Goal: Task Accomplishment & Management: Use online tool/utility

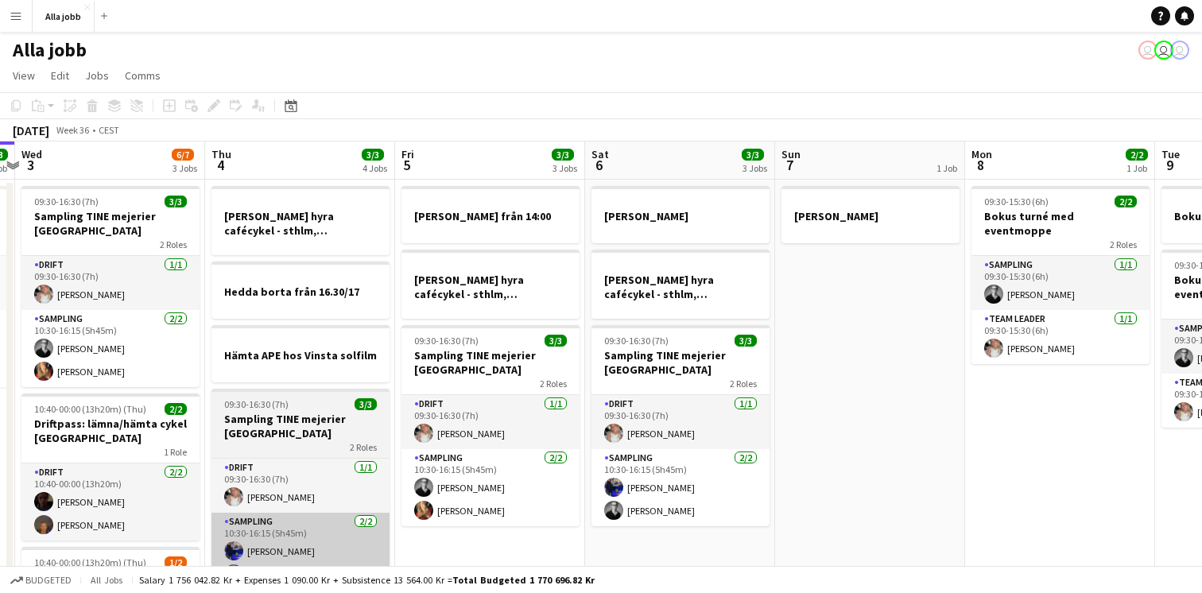
scroll to position [0, 746]
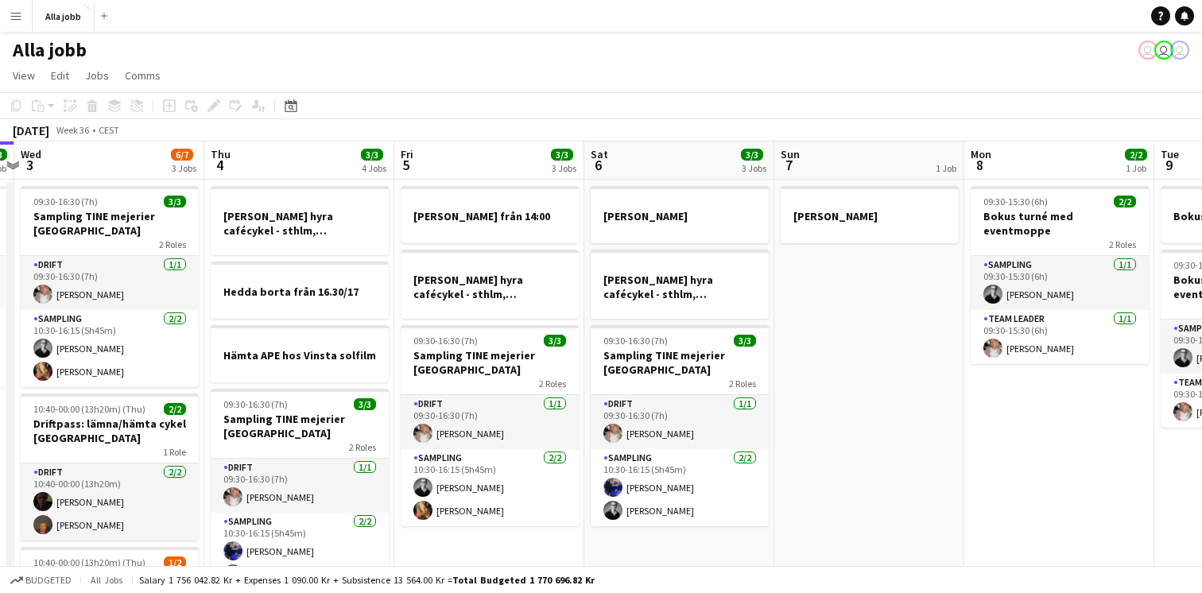
click at [875, 285] on app-date-cell "[PERSON_NAME]" at bounding box center [870, 455] width 190 height 550
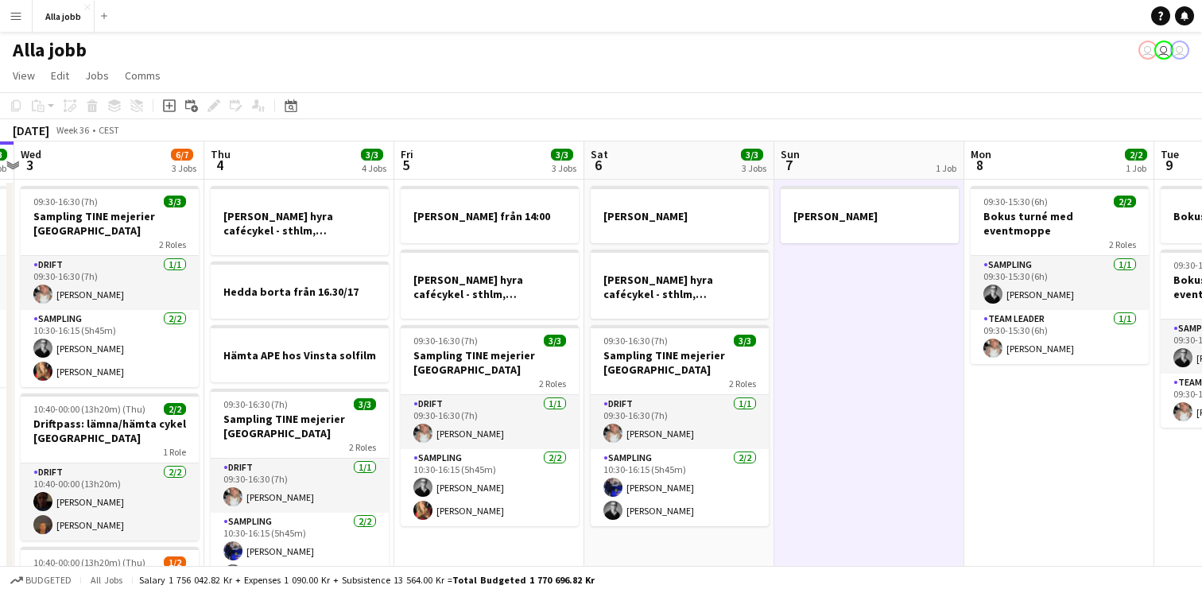
click at [874, 285] on app-date-cell "[PERSON_NAME]" at bounding box center [870, 455] width 190 height 550
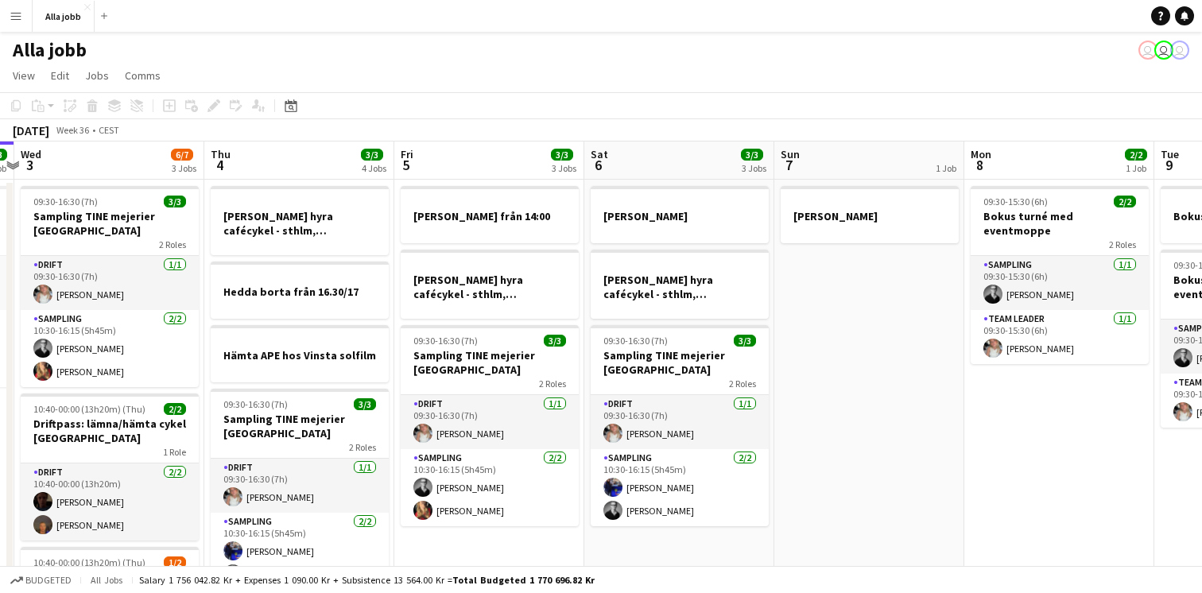
click at [874, 285] on app-date-cell "[PERSON_NAME]" at bounding box center [870, 455] width 190 height 550
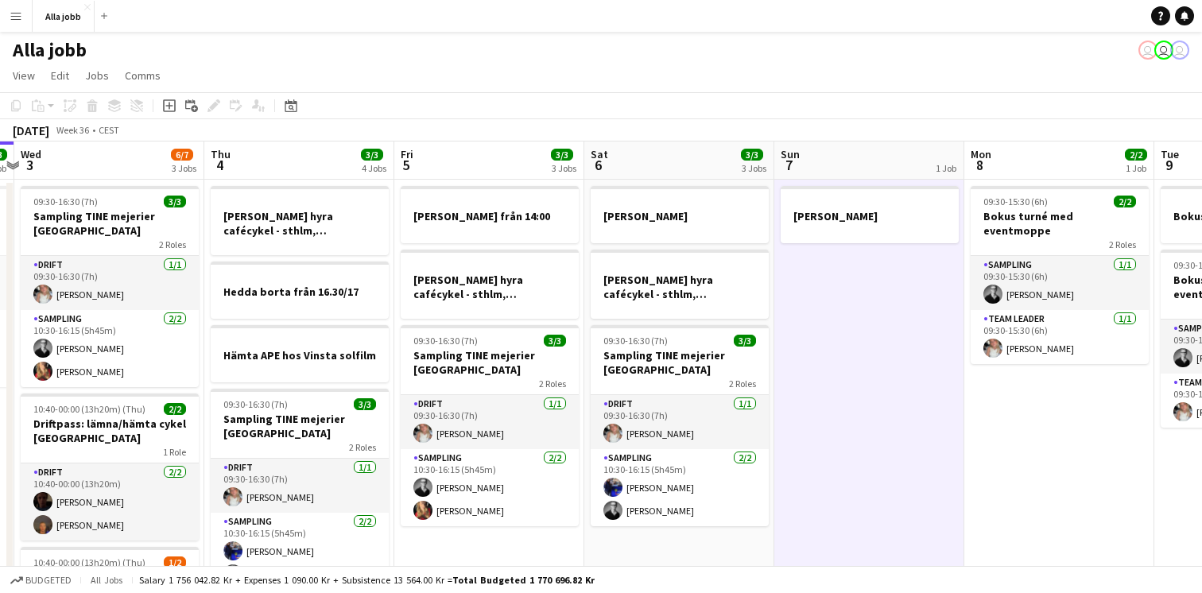
click at [874, 285] on app-date-cell "[PERSON_NAME]" at bounding box center [870, 455] width 190 height 550
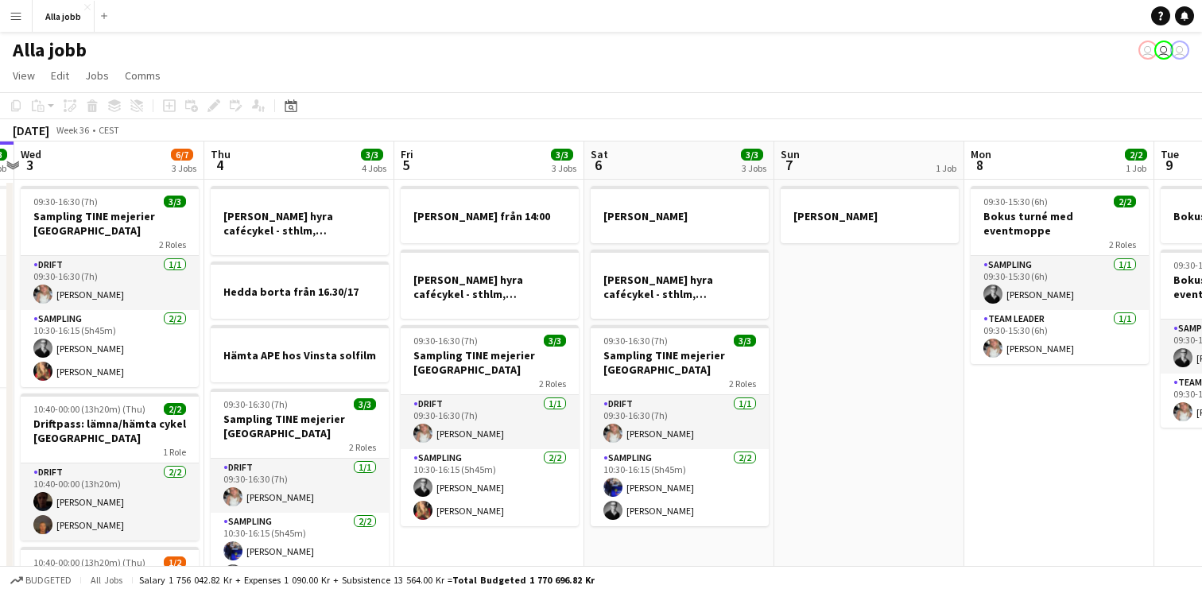
click at [874, 285] on app-date-cell "[PERSON_NAME]" at bounding box center [870, 455] width 190 height 550
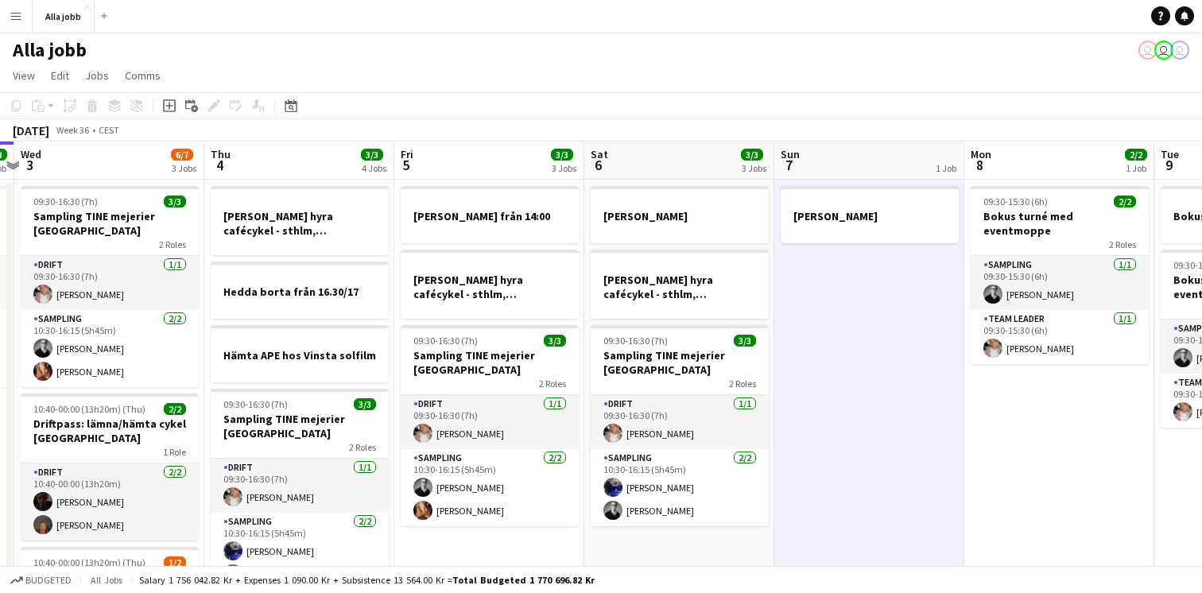
click at [874, 285] on app-date-cell "[PERSON_NAME]" at bounding box center [870, 455] width 190 height 550
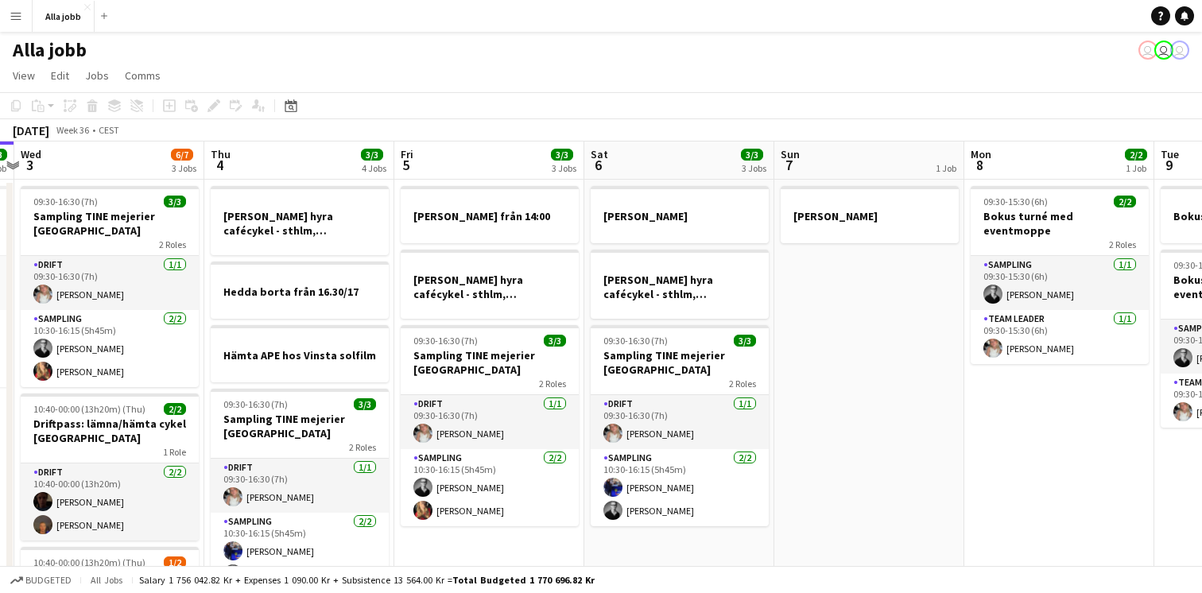
click at [874, 285] on app-date-cell "[PERSON_NAME]" at bounding box center [870, 455] width 190 height 550
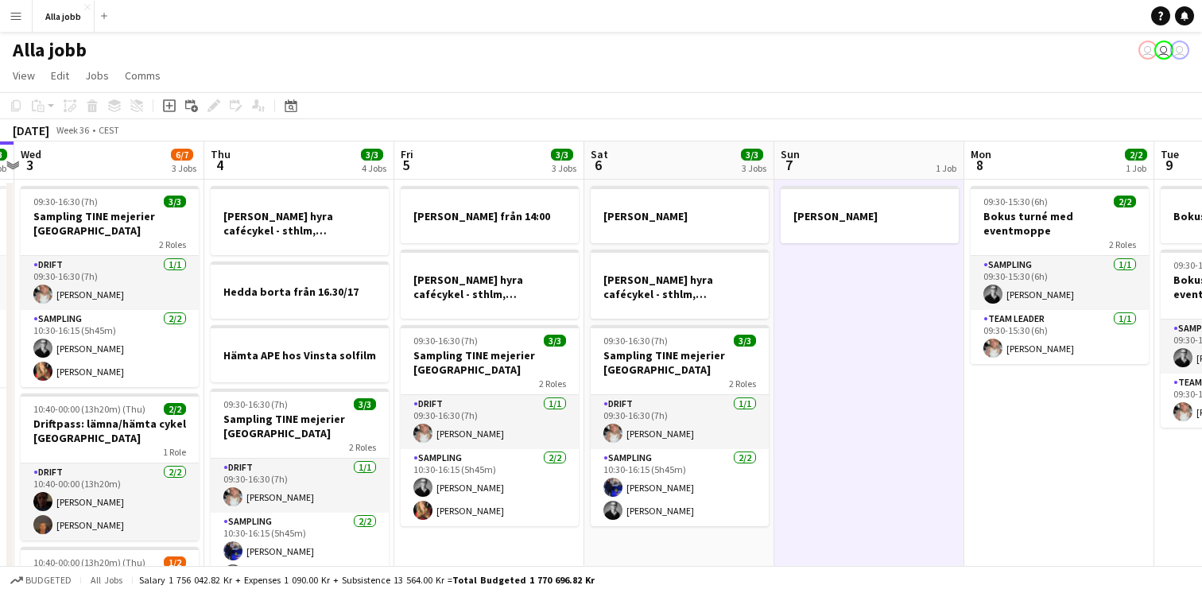
click at [876, 350] on app-date-cell "[PERSON_NAME]" at bounding box center [870, 455] width 190 height 550
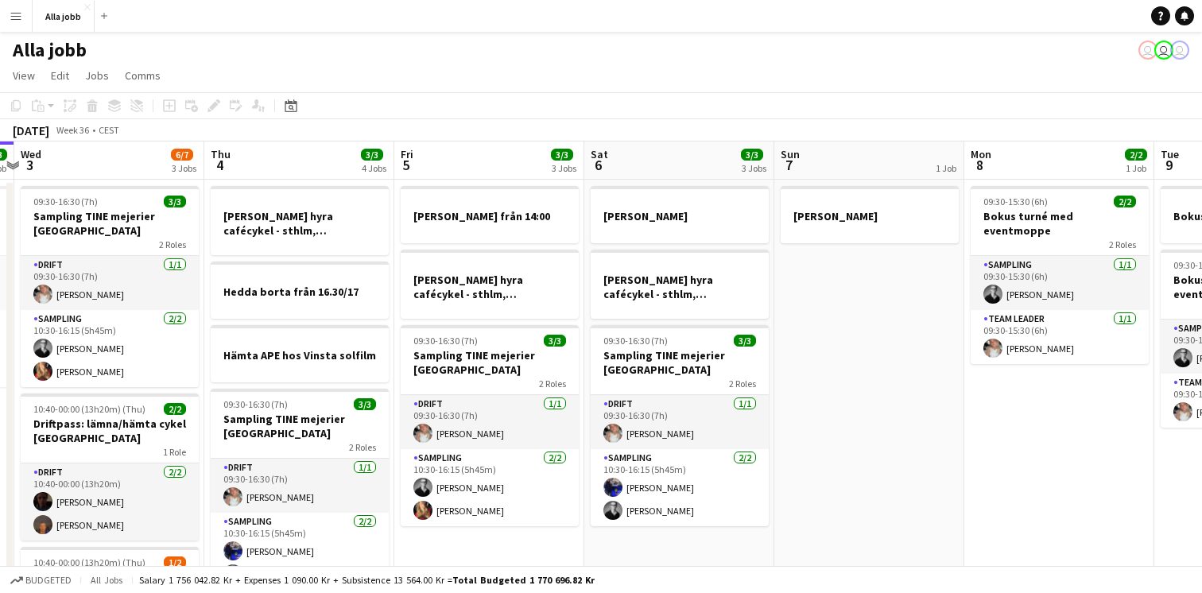
scroll to position [0, 745]
click at [979, 429] on app-date-cell "09:30-15:30 (6h) 2/2 Bokus turné med eventmoppe 2 Roles Sampling [DATE] 09:30-1…" at bounding box center [1060, 455] width 190 height 550
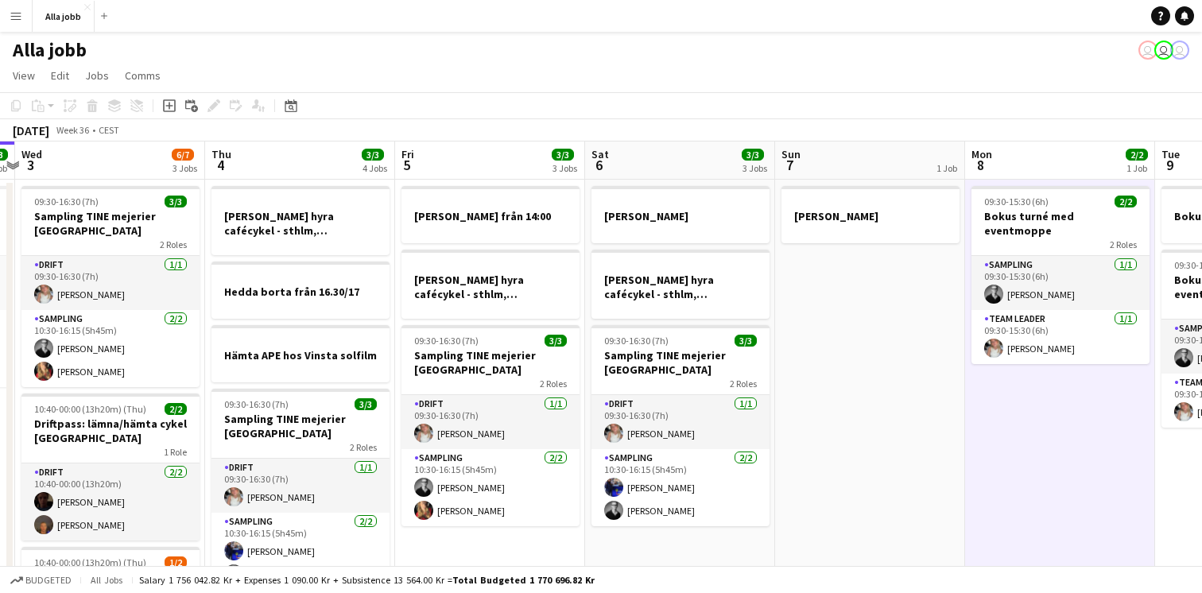
click at [1003, 395] on app-date-cell "09:30-15:30 (6h) 2/2 Bokus turné med eventmoppe 2 Roles Sampling [DATE] 09:30-1…" at bounding box center [1060, 455] width 190 height 550
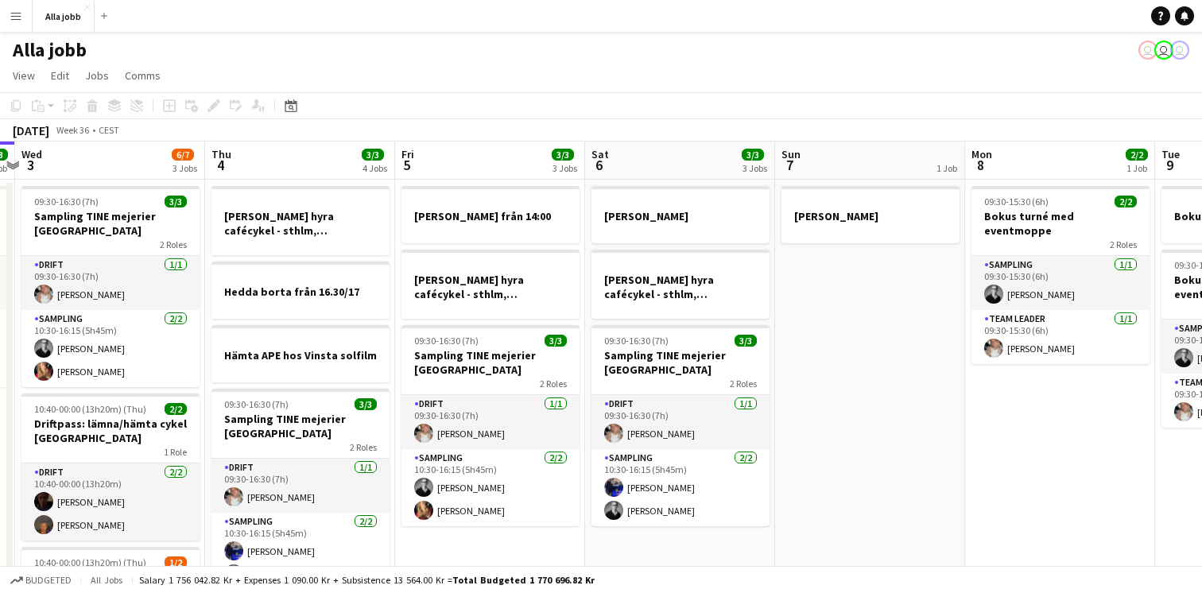
click at [1003, 395] on app-date-cell "09:30-15:30 (6h) 2/2 Bokus turné med eventmoppe 2 Roles Sampling [DATE] 09:30-1…" at bounding box center [1060, 455] width 190 height 550
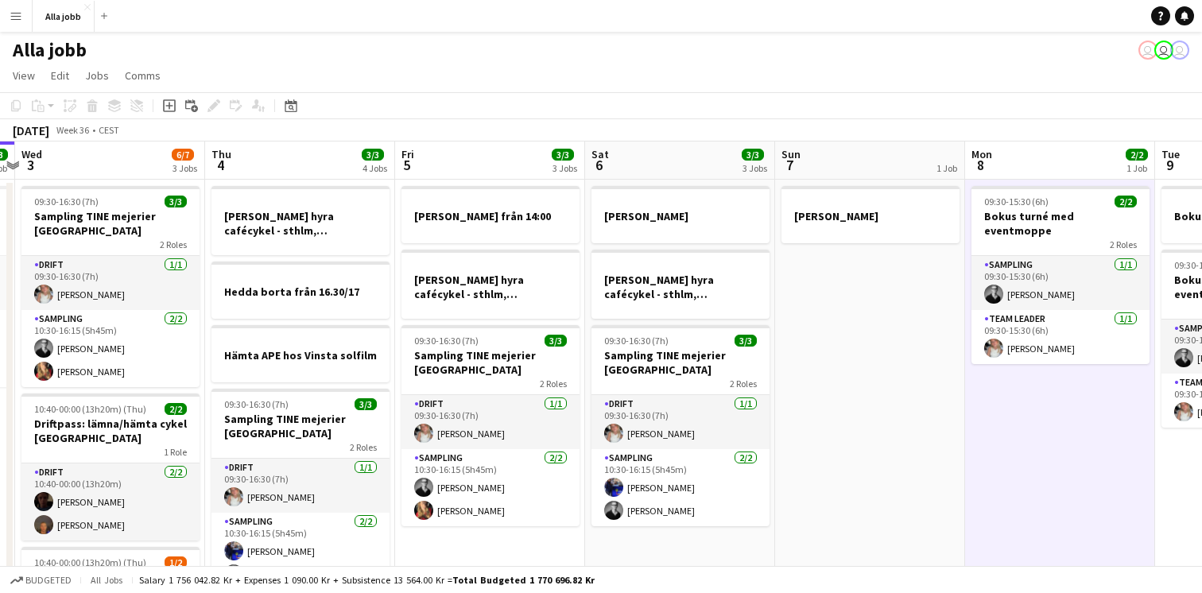
click at [1003, 395] on app-date-cell "09:30-15:30 (6h) 2/2 Bokus turné med eventmoppe 2 Roles Sampling [DATE] 09:30-1…" at bounding box center [1060, 455] width 190 height 550
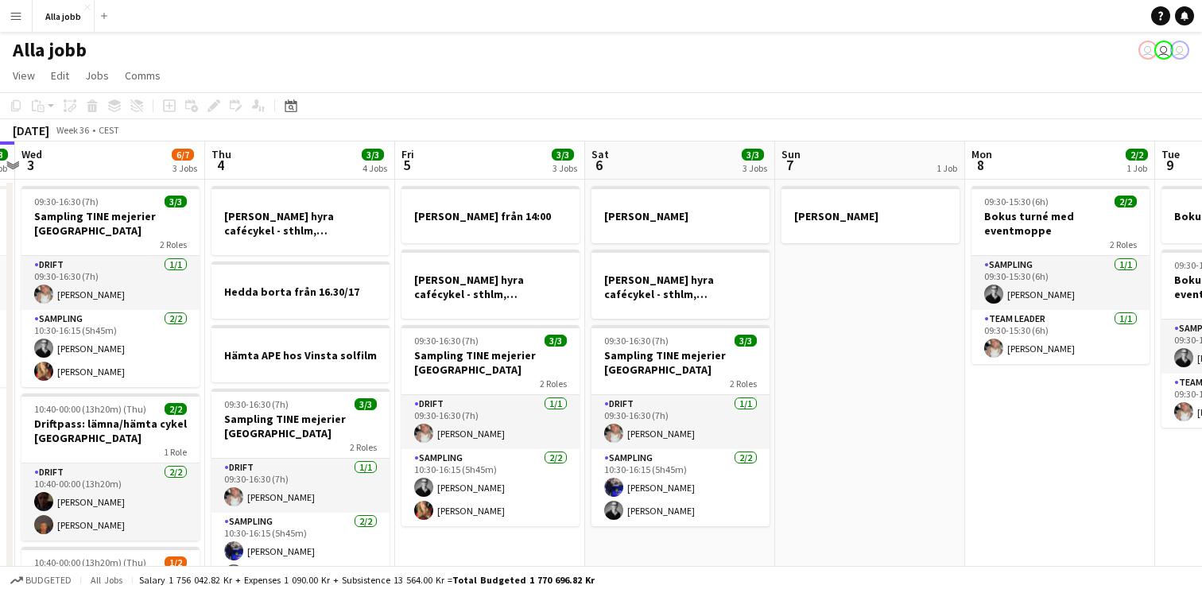
drag, startPoint x: 1003, startPoint y: 395, endPoint x: 898, endPoint y: 364, distance: 109.5
click at [1003, 394] on app-date-cell "09:30-15:30 (6h) 2/2 Bokus turné med eventmoppe 2 Roles Sampling [DATE] 09:30-1…" at bounding box center [1060, 455] width 190 height 550
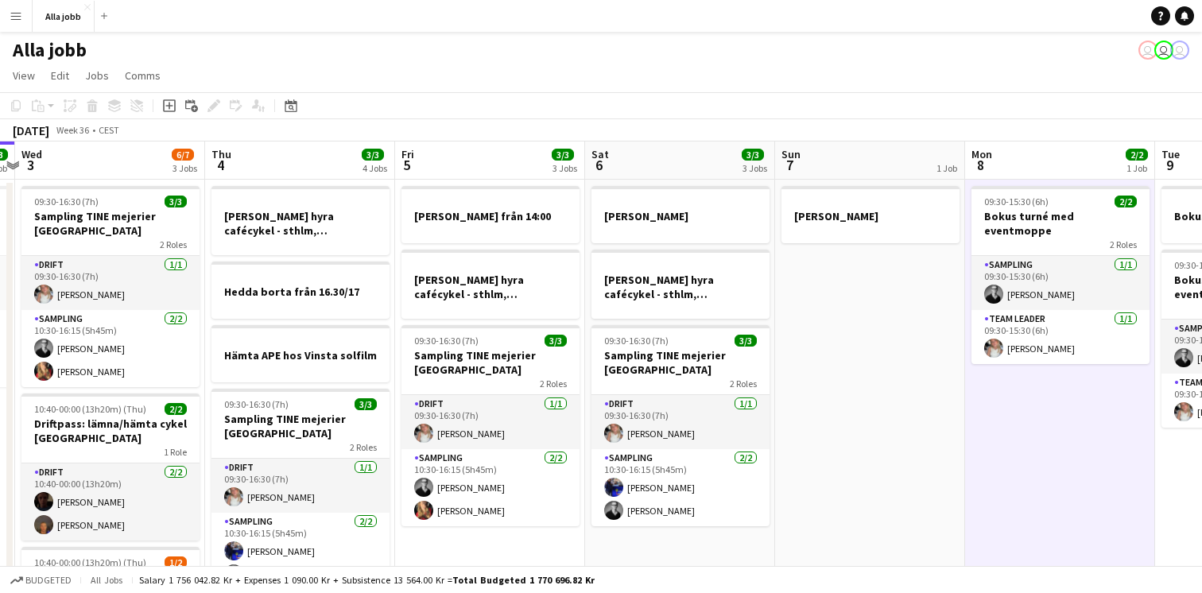
click at [885, 362] on app-date-cell "[PERSON_NAME]" at bounding box center [870, 455] width 190 height 550
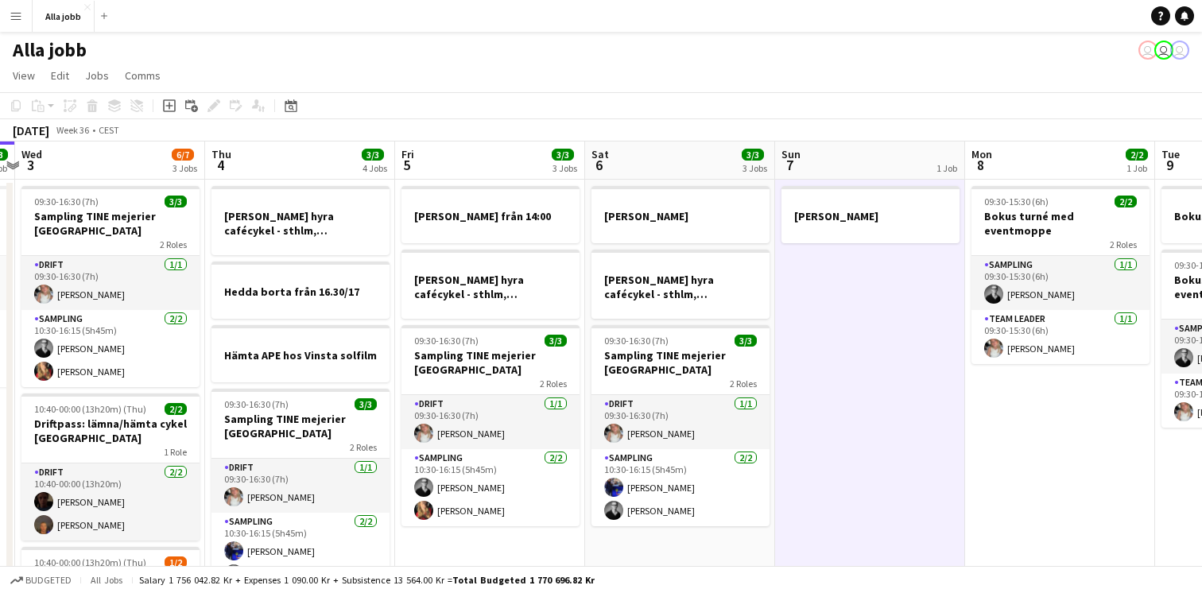
click at [1059, 433] on app-date-cell "09:30-15:30 (6h) 2/2 Bokus turné med eventmoppe 2 Roles Sampling [DATE] 09:30-1…" at bounding box center [1060, 455] width 190 height 550
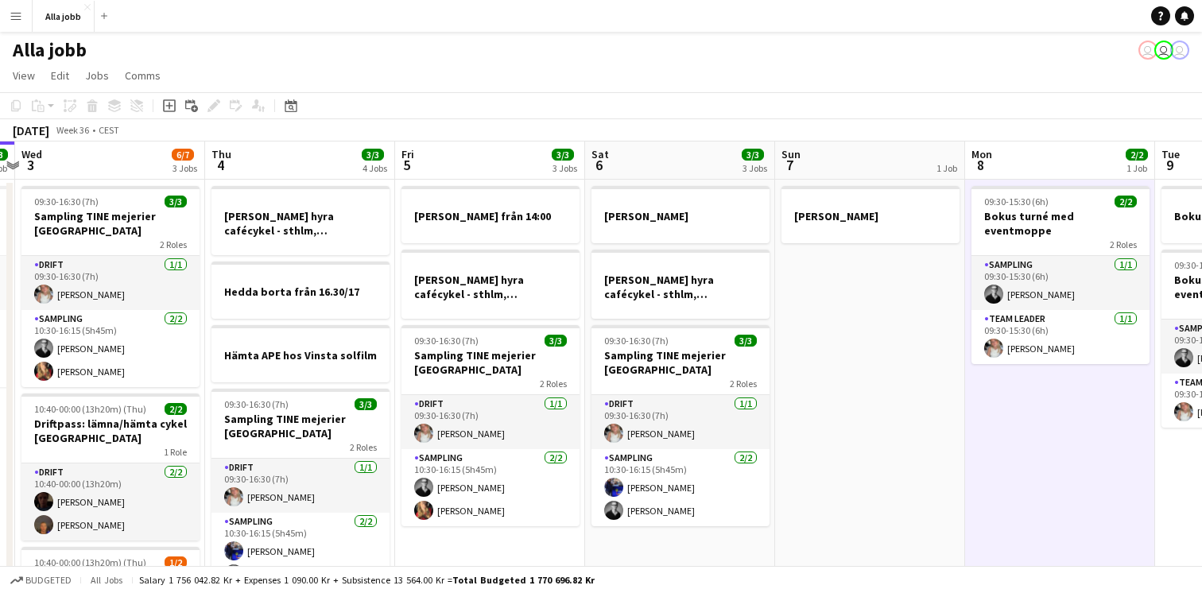
click at [935, 377] on app-date-cell "[PERSON_NAME]" at bounding box center [870, 455] width 190 height 550
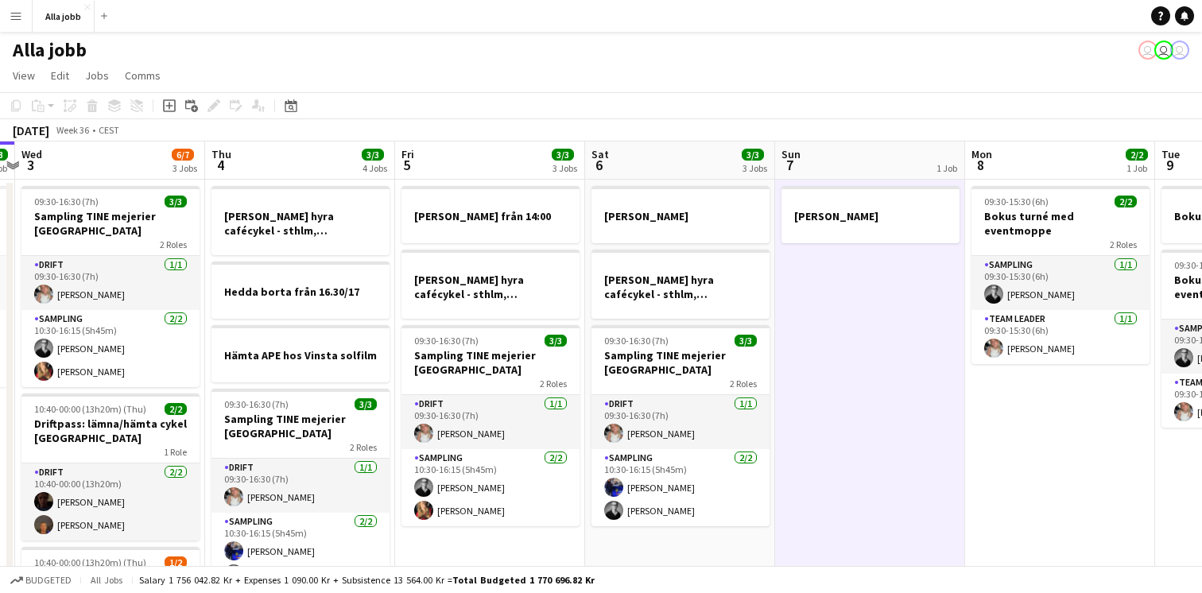
click at [939, 288] on app-date-cell "[PERSON_NAME]" at bounding box center [870, 455] width 190 height 550
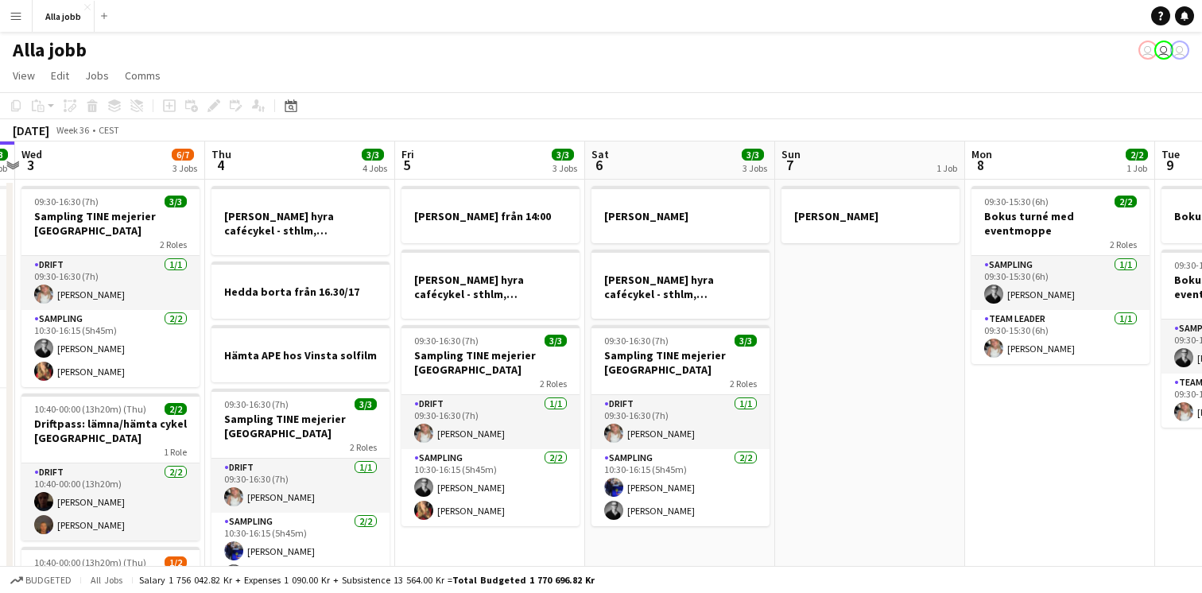
click at [1087, 391] on app-date-cell "09:30-15:30 (6h) 2/2 Bokus turné med eventmoppe 2 Roles Sampling [DATE] 09:30-1…" at bounding box center [1060, 455] width 190 height 550
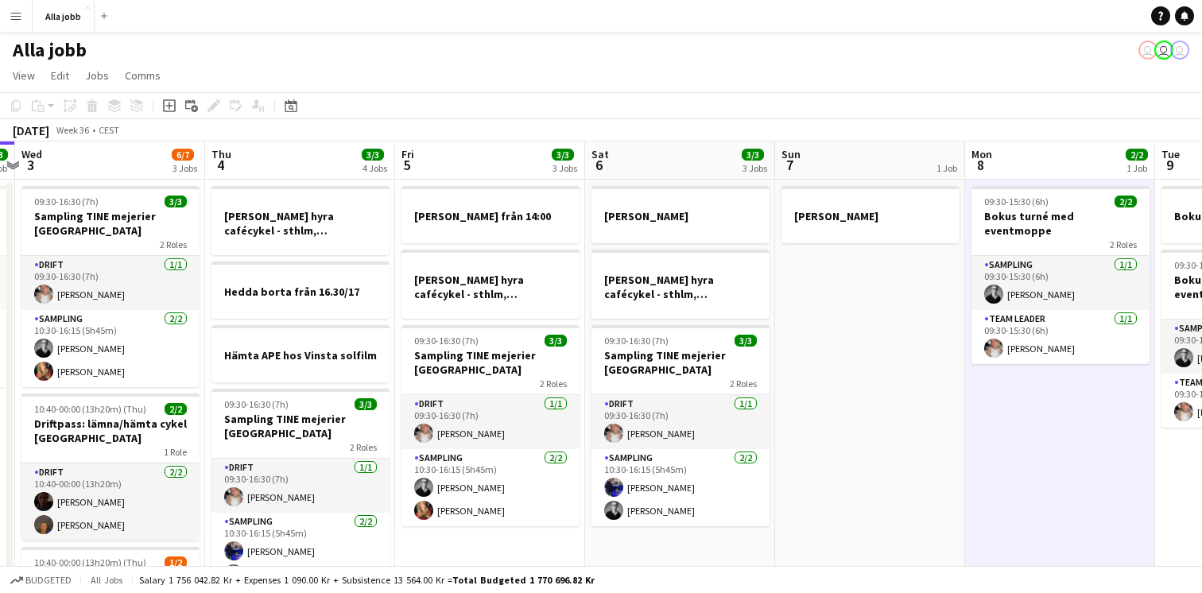
click at [857, 258] on app-date-cell "[PERSON_NAME]" at bounding box center [870, 455] width 190 height 550
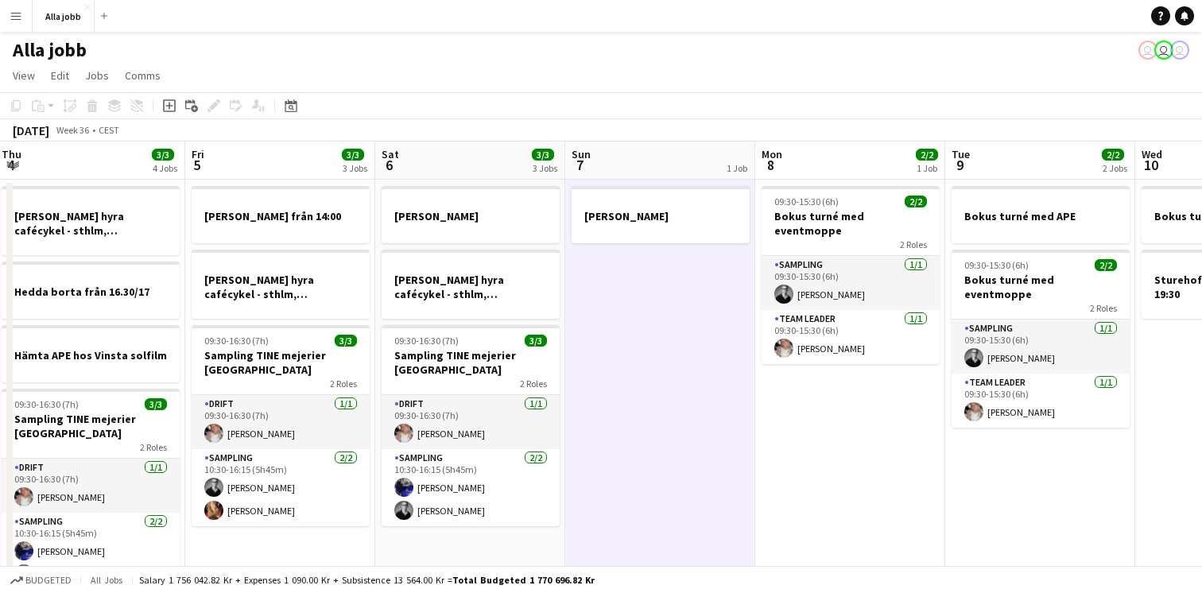
scroll to position [0, 577]
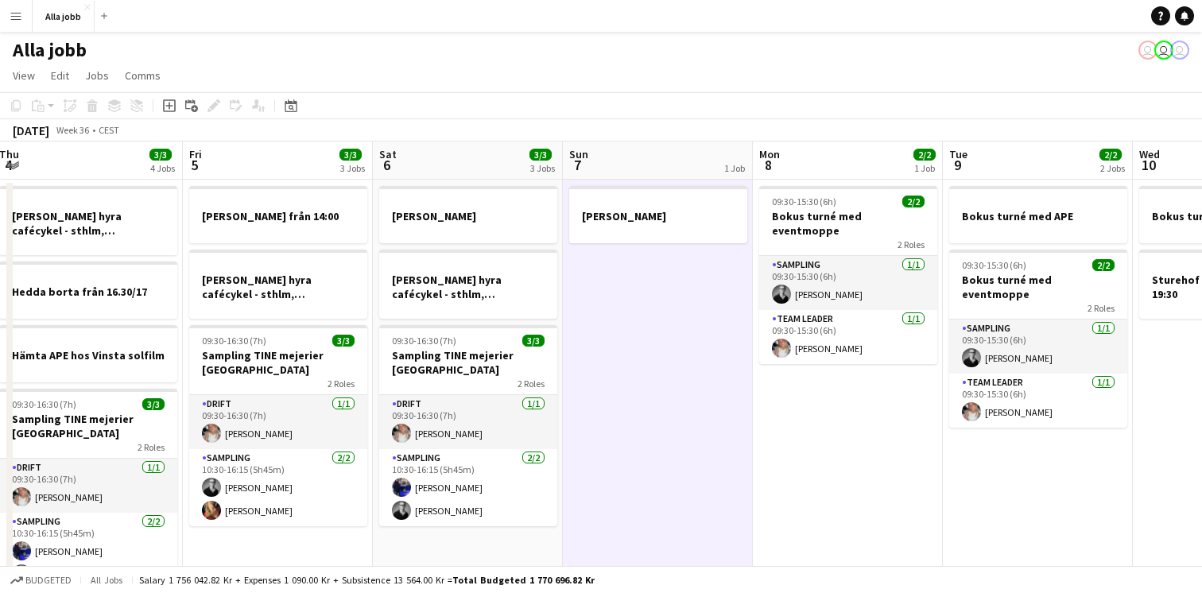
click at [1004, 423] on app-date-cell "Bokus turné med APE 09:30-15:30 (6h) 2/2 Bokus turné med eventmoppe 2 Roles Sam…" at bounding box center [1038, 455] width 190 height 550
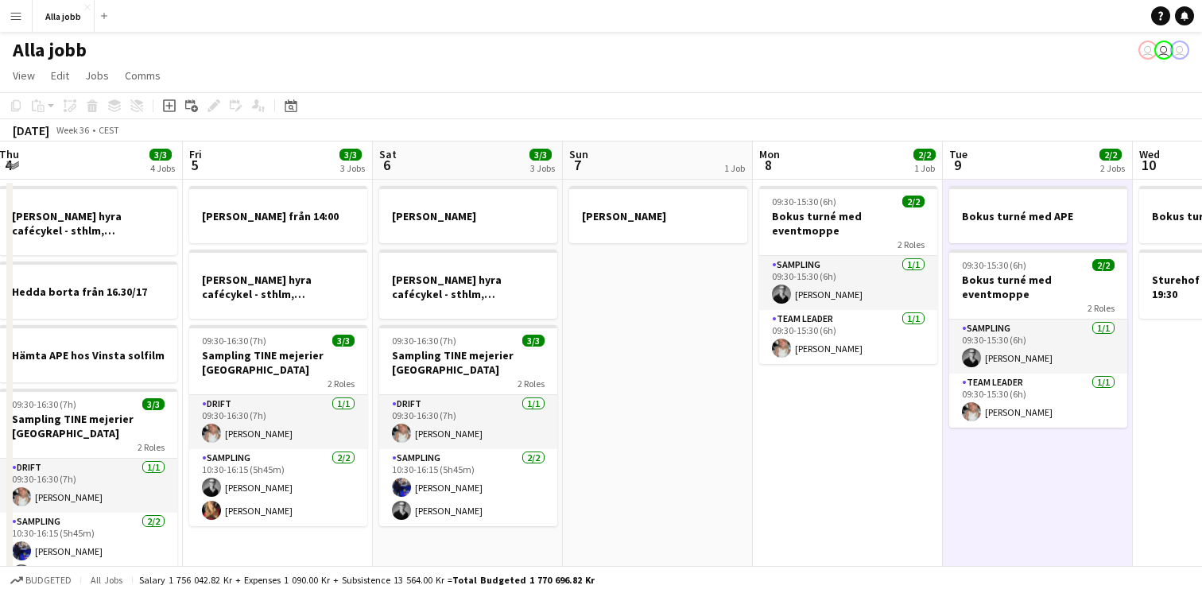
click at [889, 398] on app-date-cell "09:30-15:30 (6h) 2/2 Bokus turné med eventmoppe 2 Roles Sampling [DATE] 09:30-1…" at bounding box center [848, 455] width 190 height 550
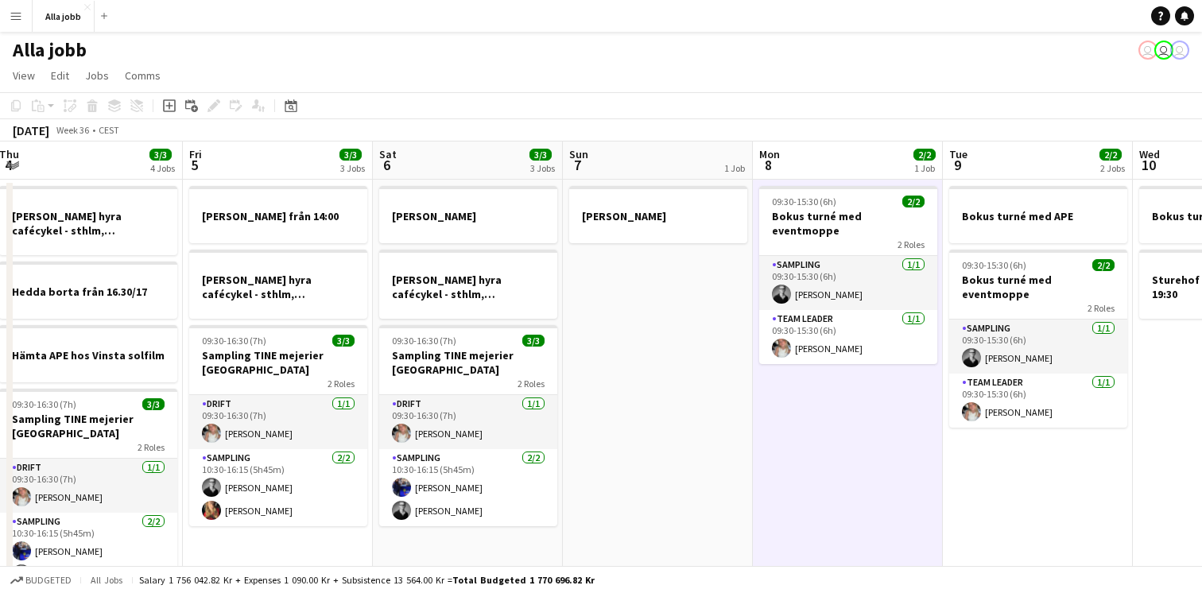
click at [1017, 438] on app-date-cell "Bokus turné med APE 09:30-15:30 (6h) 2/2 Bokus turné med eventmoppe 2 Roles Sam…" at bounding box center [1038, 455] width 190 height 550
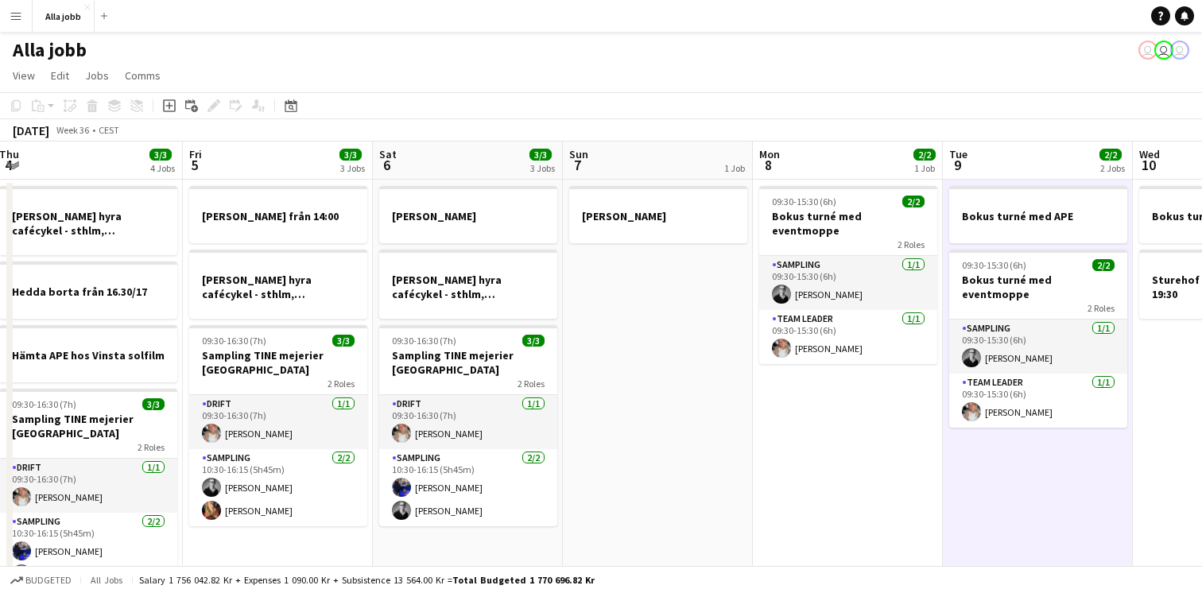
click at [849, 418] on app-date-cell "09:30-15:30 (6h) 2/2 Bokus turné med eventmoppe 2 Roles Sampling [DATE] 09:30-1…" at bounding box center [848, 455] width 190 height 550
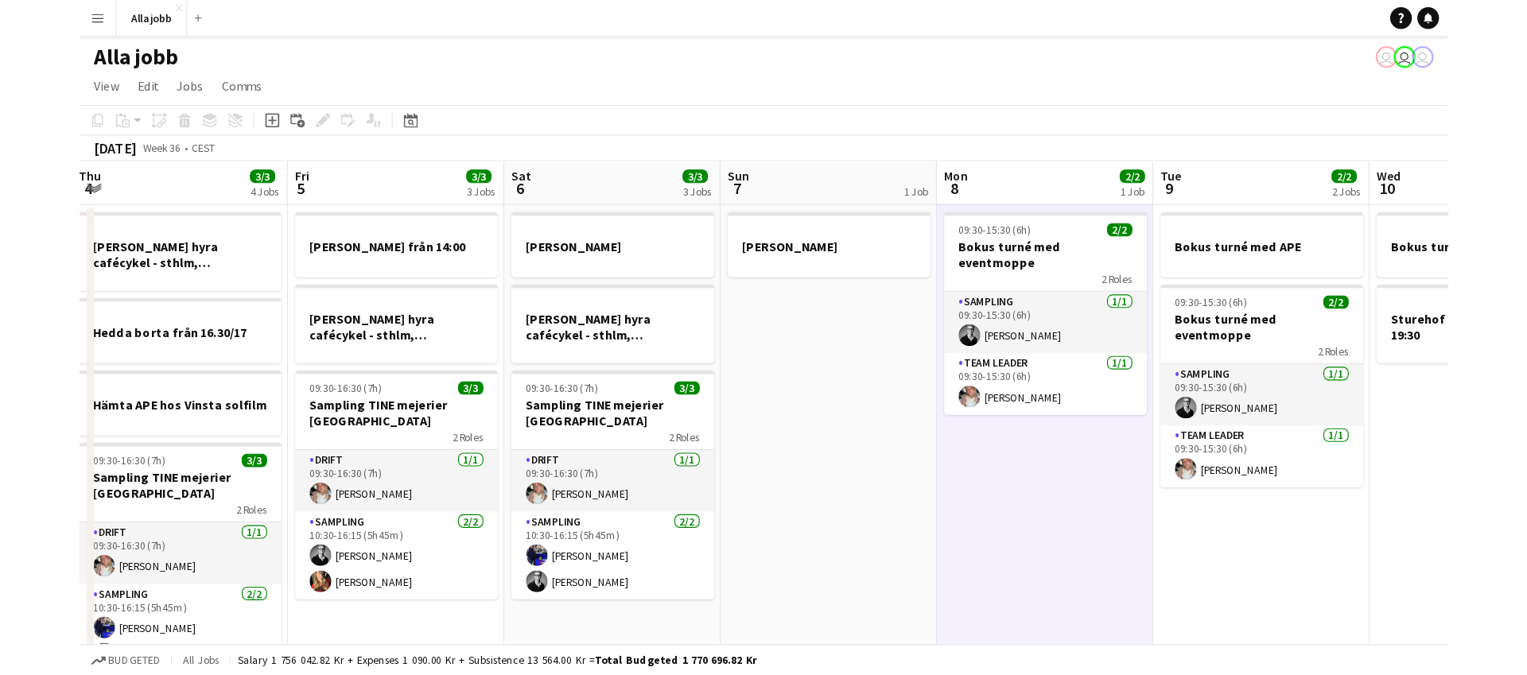
scroll to position [0, 577]
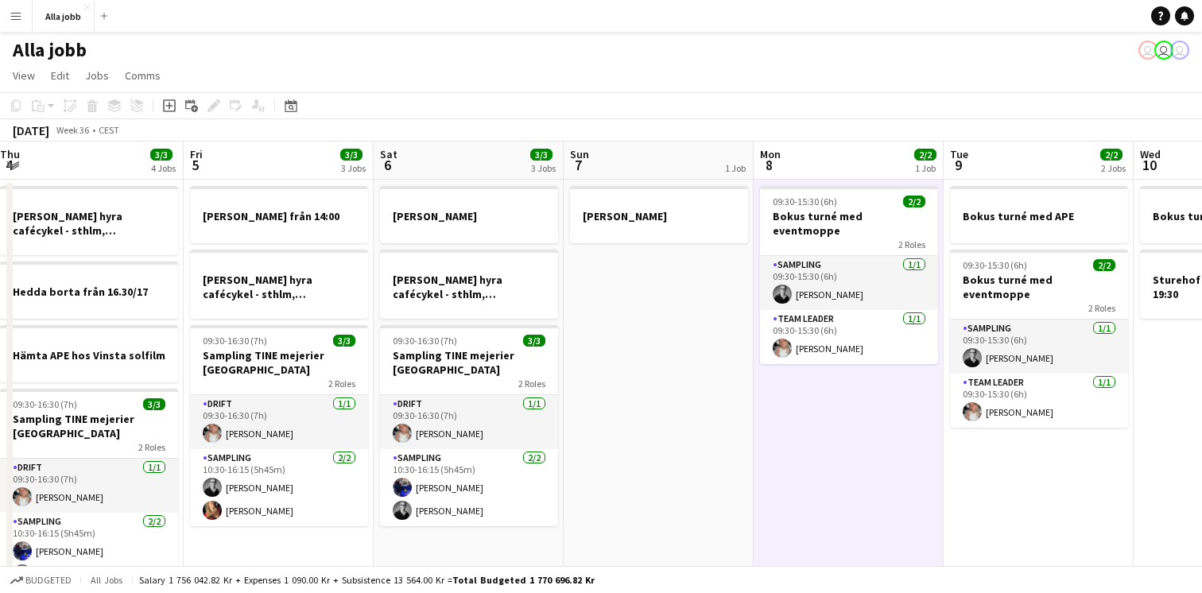
click at [984, 484] on app-date-cell "Bokus turné med APE 09:30-15:30 (6h) 2/2 Bokus turné med eventmoppe 2 Roles Sam…" at bounding box center [1039, 455] width 190 height 550
